Goal: Information Seeking & Learning: Learn about a topic

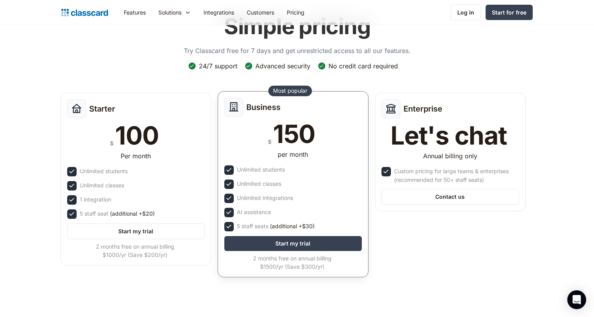
scroll to position [61, 0]
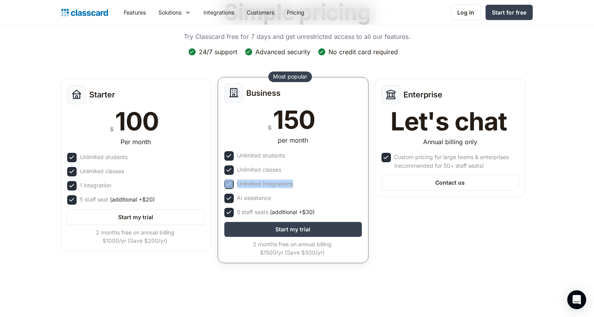
drag, startPoint x: 235, startPoint y: 184, endPoint x: 295, endPoint y: 186, distance: 60.5
click at [295, 186] on div "Unlimited Integrations" at bounding box center [292, 183] width 137 height 9
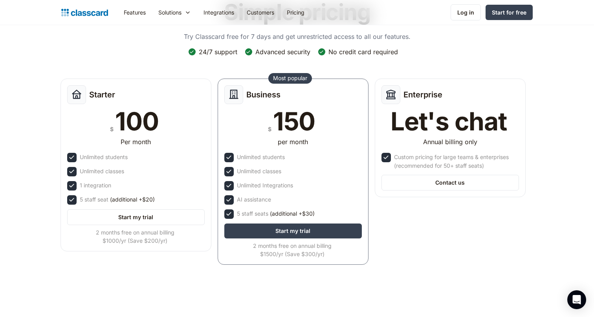
click at [377, 66] on div "Simple pricing Try Classcard free for 7 days and get unrestricted access to all…" at bounding box center [296, 131] width 471 height 281
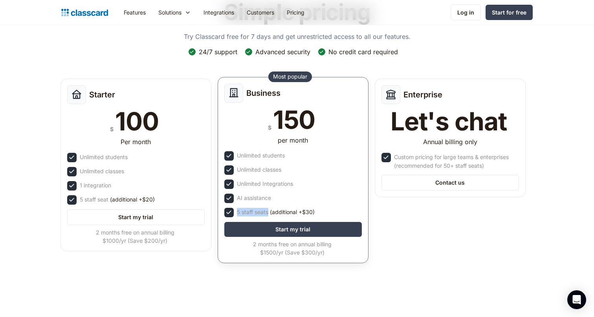
drag, startPoint x: 236, startPoint y: 212, endPoint x: 269, endPoint y: 214, distance: 32.6
click at [269, 214] on div "5 staff seats (additional +$30)" at bounding box center [292, 212] width 137 height 9
drag, startPoint x: 300, startPoint y: 212, endPoint x: 314, endPoint y: 212, distance: 13.7
click at [314, 212] on span "(additional +$30)" at bounding box center [292, 212] width 45 height 9
drag, startPoint x: 273, startPoint y: 213, endPoint x: 313, endPoint y: 212, distance: 40.1
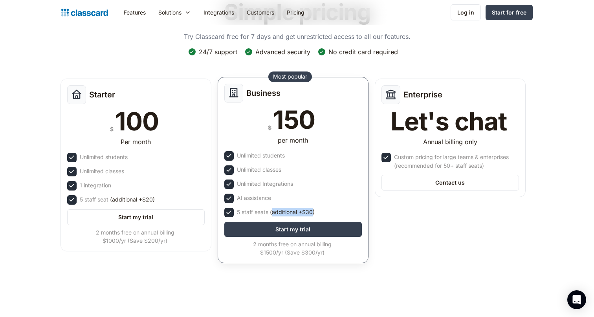
click at [313, 212] on span "(additional +$30)" at bounding box center [292, 212] width 45 height 9
